Goal: Find specific page/section

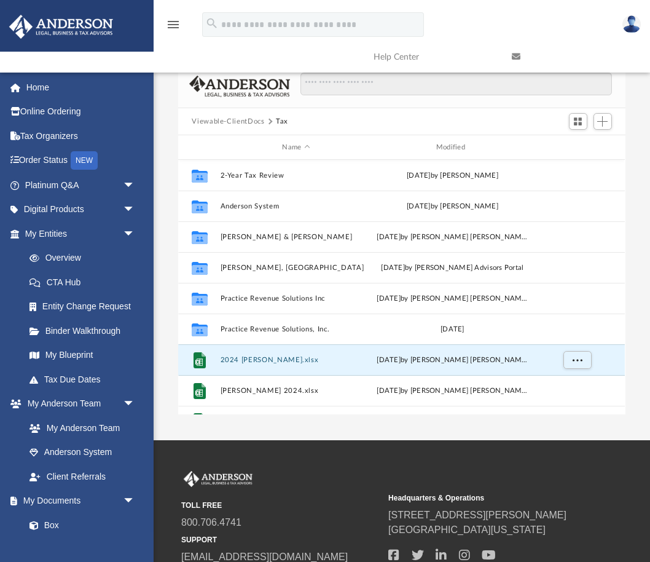
scroll to position [280, 447]
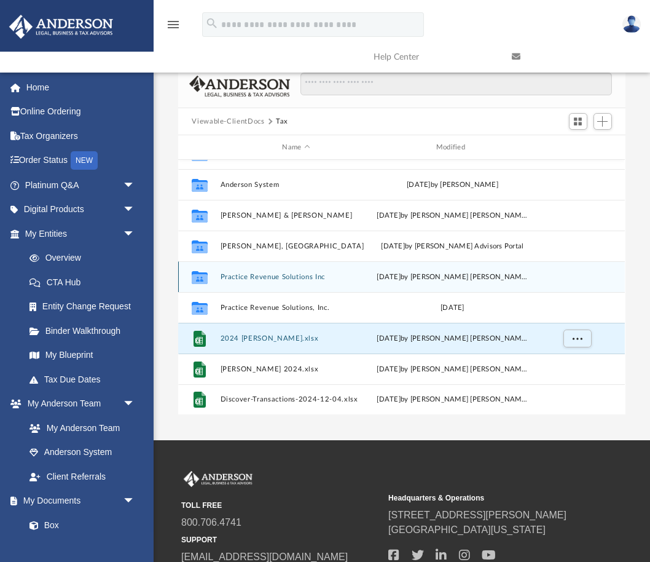
click at [265, 278] on button "Practice Revenue Solutions Inc" at bounding box center [296, 277] width 151 height 8
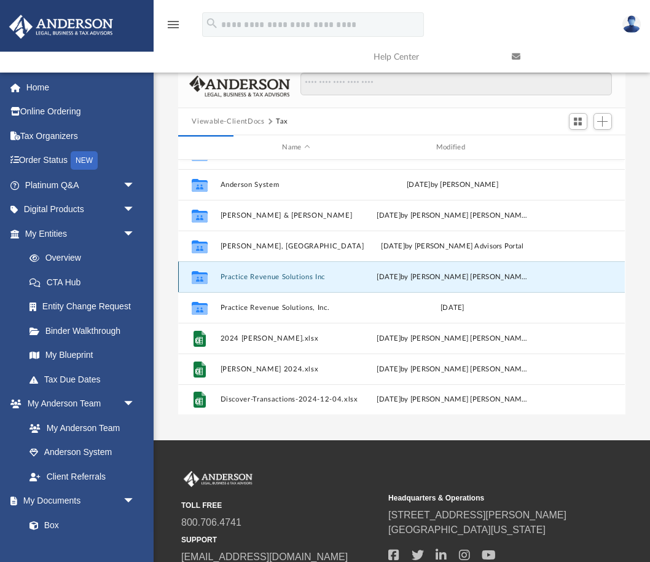
click at [269, 276] on button "Practice Revenue Solutions Inc" at bounding box center [296, 277] width 151 height 8
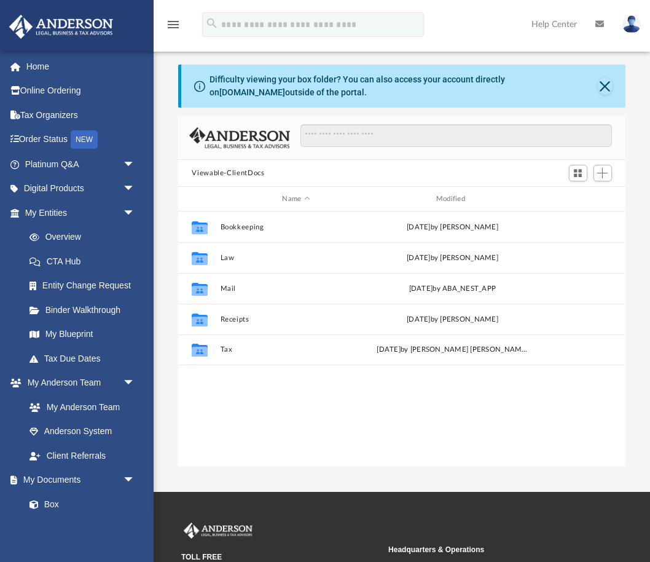
scroll to position [280, 447]
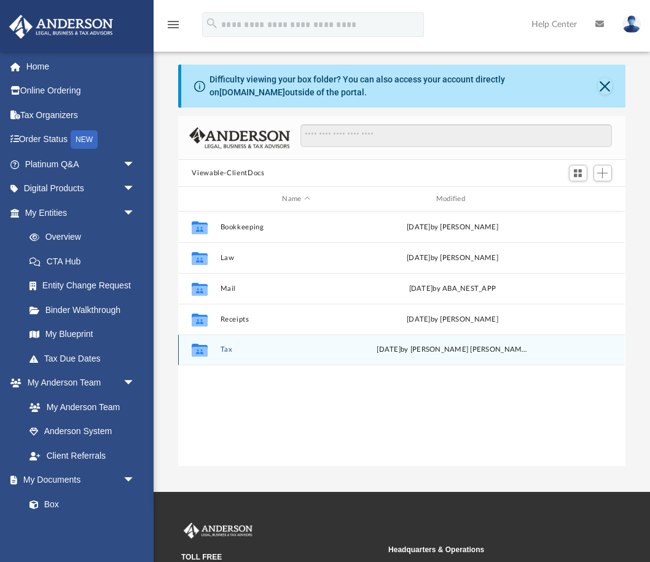
click at [226, 346] on button "Tax" at bounding box center [296, 349] width 151 height 8
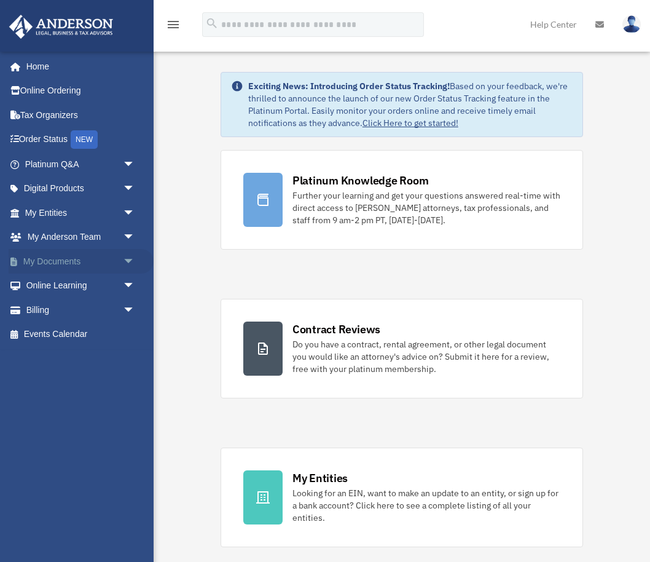
click at [125, 261] on span "arrow_drop_down" at bounding box center [135, 261] width 25 height 25
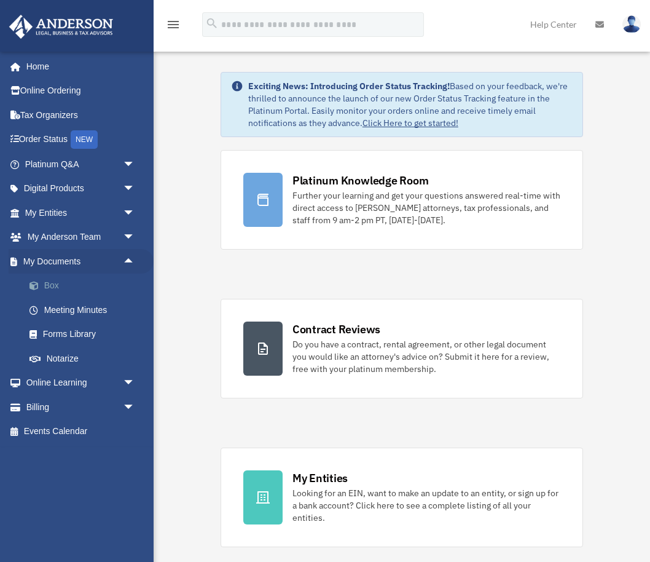
click at [53, 281] on link "Box" at bounding box center [85, 286] width 136 height 25
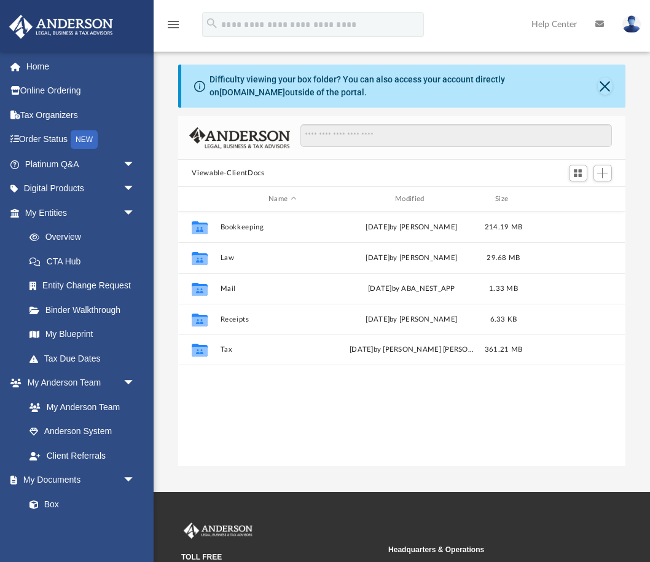
scroll to position [280, 447]
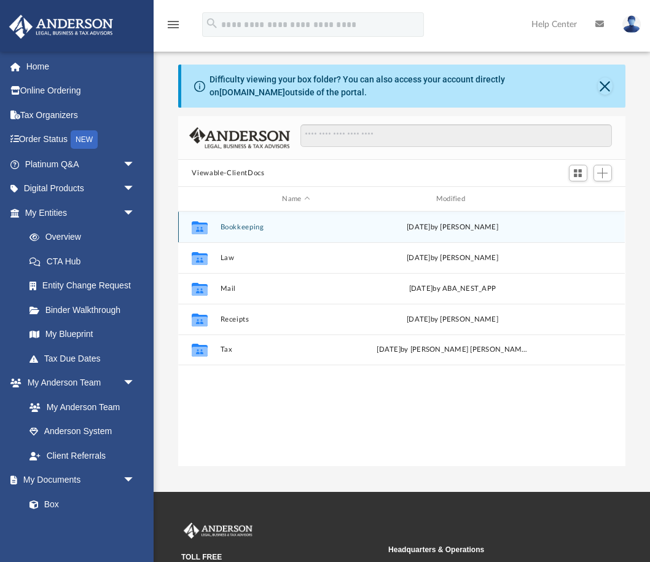
click at [247, 226] on button "Bookkeeping" at bounding box center [296, 227] width 151 height 8
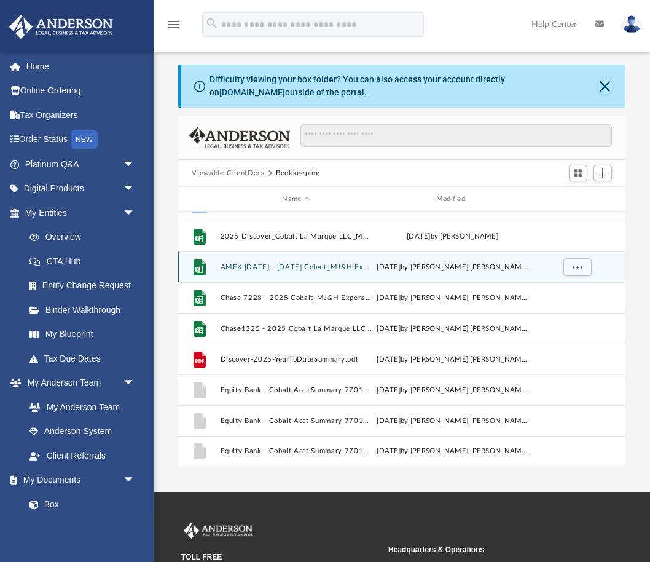
scroll to position [19, 0]
